Goal: Transaction & Acquisition: Purchase product/service

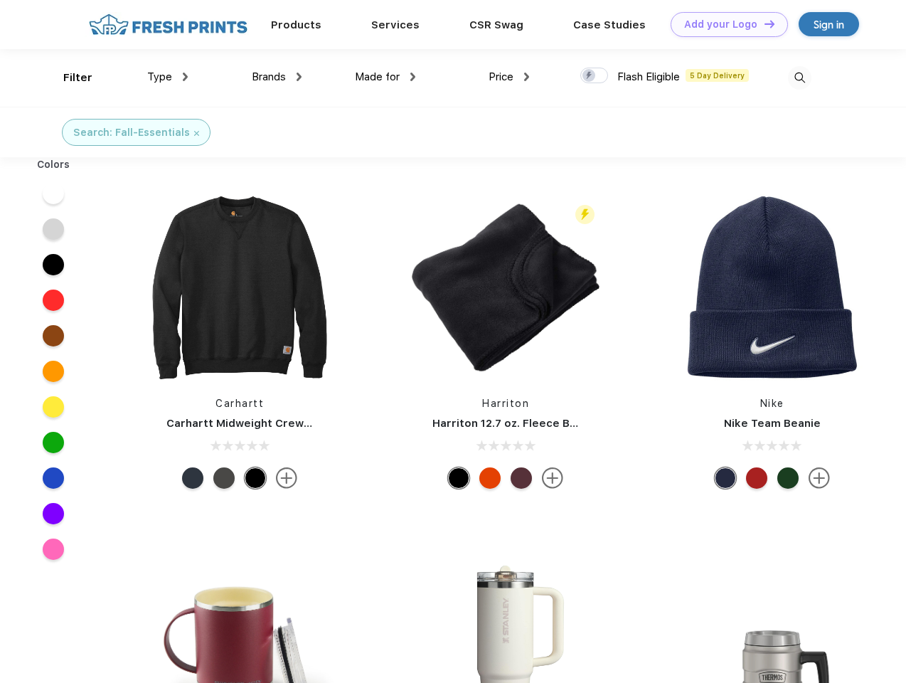
scroll to position [1, 0]
click at [724, 24] on link "Add your Logo Design Tool" at bounding box center [728, 24] width 117 height 25
click at [0, 0] on div "Design Tool" at bounding box center [0, 0] width 0 height 0
click at [763, 23] on link "Add your Logo Design Tool" at bounding box center [728, 24] width 117 height 25
click at [68, 77] on div "Filter" at bounding box center [77, 78] width 29 height 16
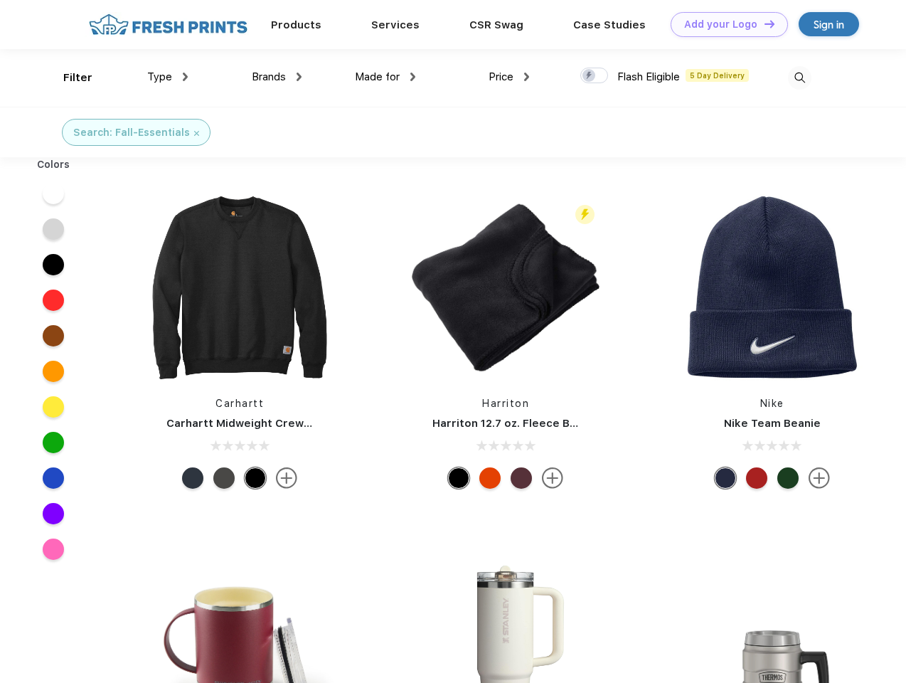
click at [168, 77] on span "Type" at bounding box center [159, 76] width 25 height 13
click at [277, 77] on span "Brands" at bounding box center [269, 76] width 34 height 13
click at [385, 77] on span "Made for" at bounding box center [377, 76] width 45 height 13
click at [509, 77] on span "Price" at bounding box center [500, 76] width 25 height 13
click at [594, 76] on div at bounding box center [594, 76] width 28 height 16
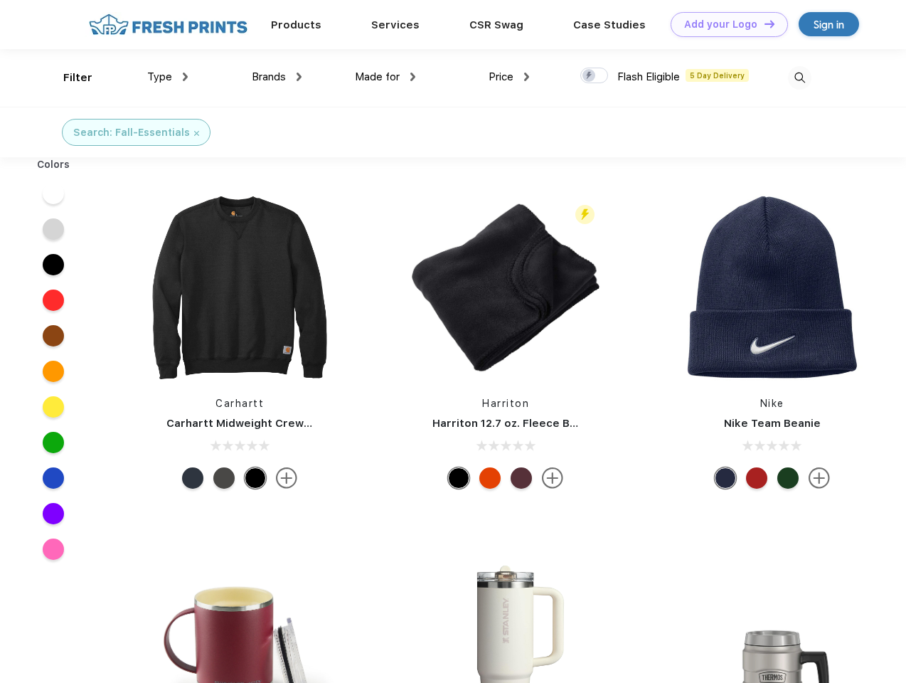
click at [589, 76] on input "checkbox" at bounding box center [584, 71] width 9 height 9
click at [799, 77] on img at bounding box center [799, 77] width 23 height 23
